Goal: Task Accomplishment & Management: Use online tool/utility

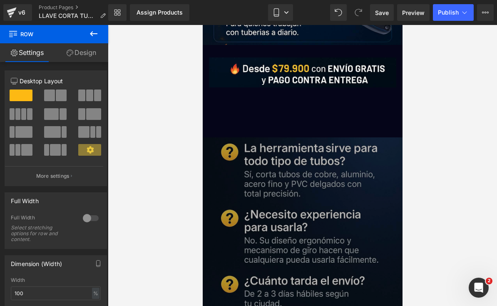
scroll to position [2599, 0]
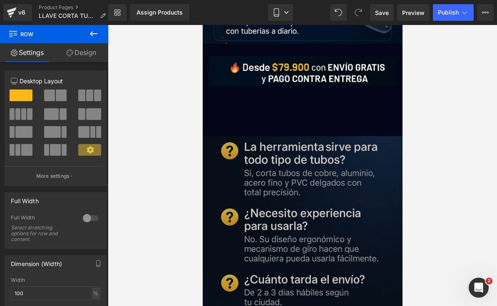
click at [93, 30] on icon at bounding box center [94, 34] width 10 height 10
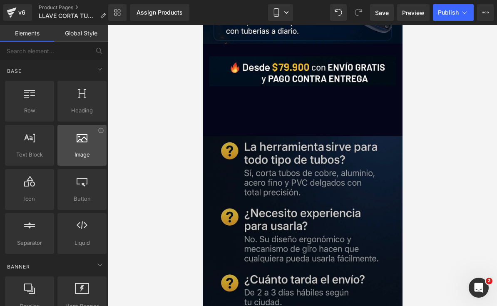
scroll to position [0, 0]
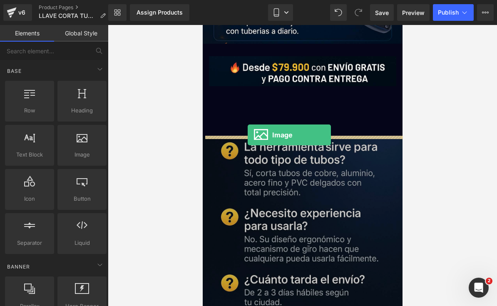
drag, startPoint x: 288, startPoint y: 170, endPoint x: 247, endPoint y: 135, distance: 53.4
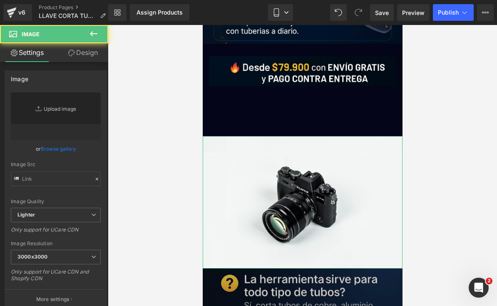
type input "//[DOMAIN_NAME][URL]"
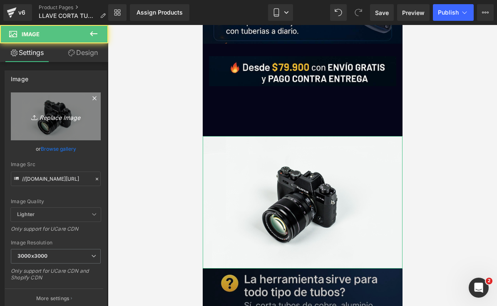
click at [40, 135] on link "Replace Image" at bounding box center [56, 116] width 90 height 48
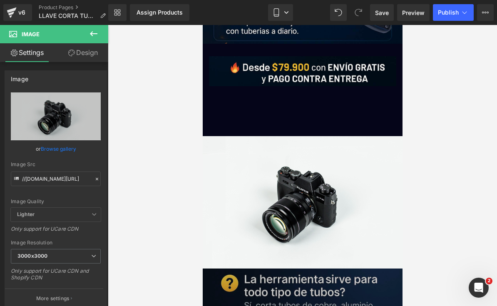
type input "C:\fakepath\97233201-2C4D-4E3F-A845-5ED067A6B1B0.png"
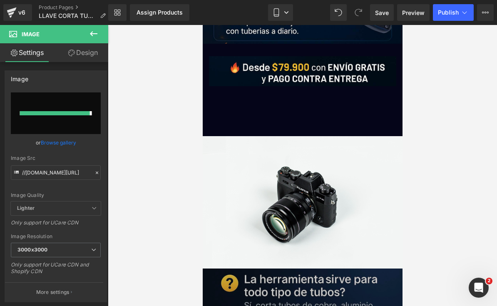
type input "[URL][DOMAIN_NAME]"
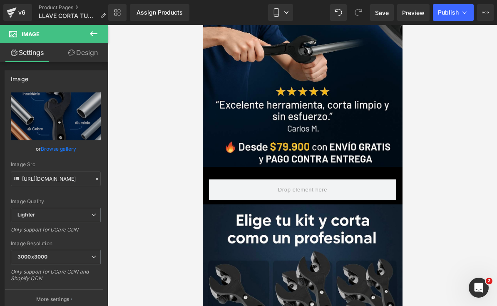
scroll to position [160, 0]
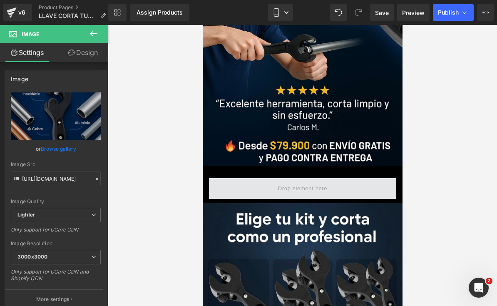
click at [291, 187] on span at bounding box center [302, 189] width 55 height 14
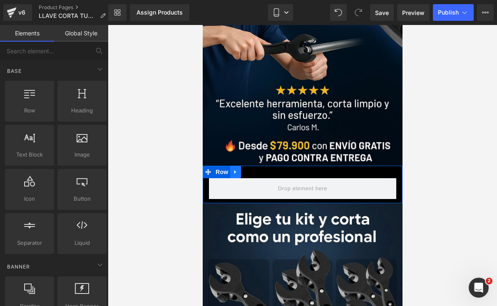
click at [235, 170] on icon at bounding box center [235, 172] width 6 height 6
click at [258, 168] on link at bounding box center [257, 172] width 11 height 12
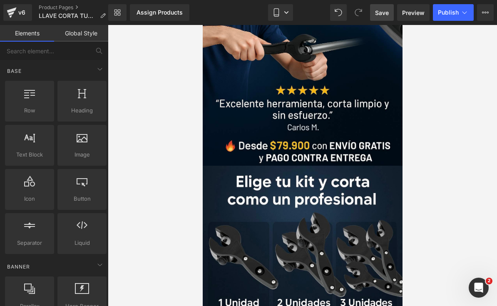
click at [385, 11] on span "Save" at bounding box center [382, 12] width 14 height 9
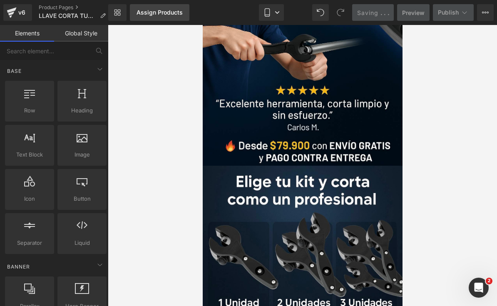
click at [144, 12] on div "Assign Products" at bounding box center [160, 12] width 46 height 7
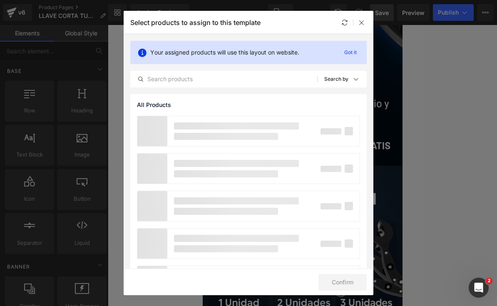
click at [274, 70] on div "Your assigned products will use this layout on website. Got it All Products Sho…" at bounding box center [249, 64] width 250 height 60
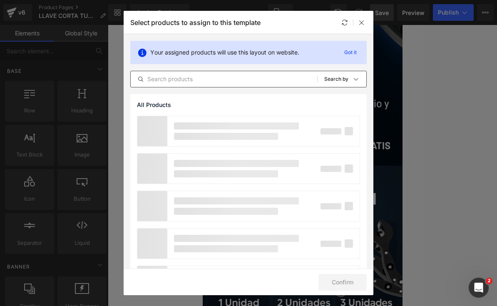
click at [222, 79] on input "text" at bounding box center [224, 79] width 187 height 10
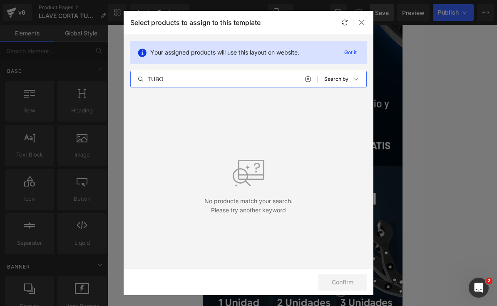
type input "TUBO"
click at [361, 20] on icon at bounding box center [362, 22] width 7 height 7
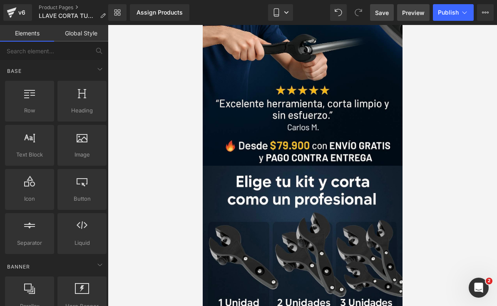
click at [415, 9] on span "Preview" at bounding box center [413, 12] width 22 height 9
